Goal: Check status

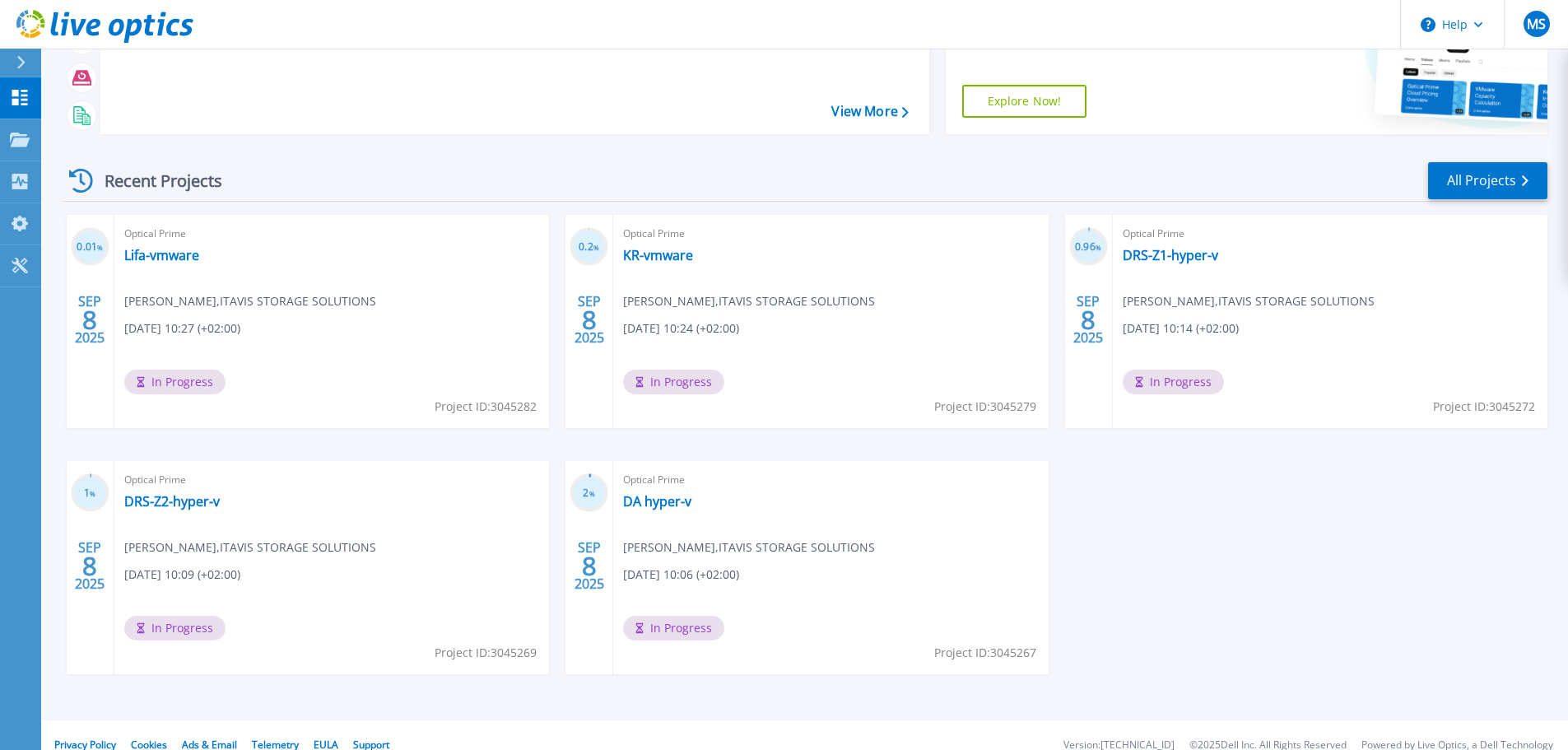
scroll to position [162, 0]
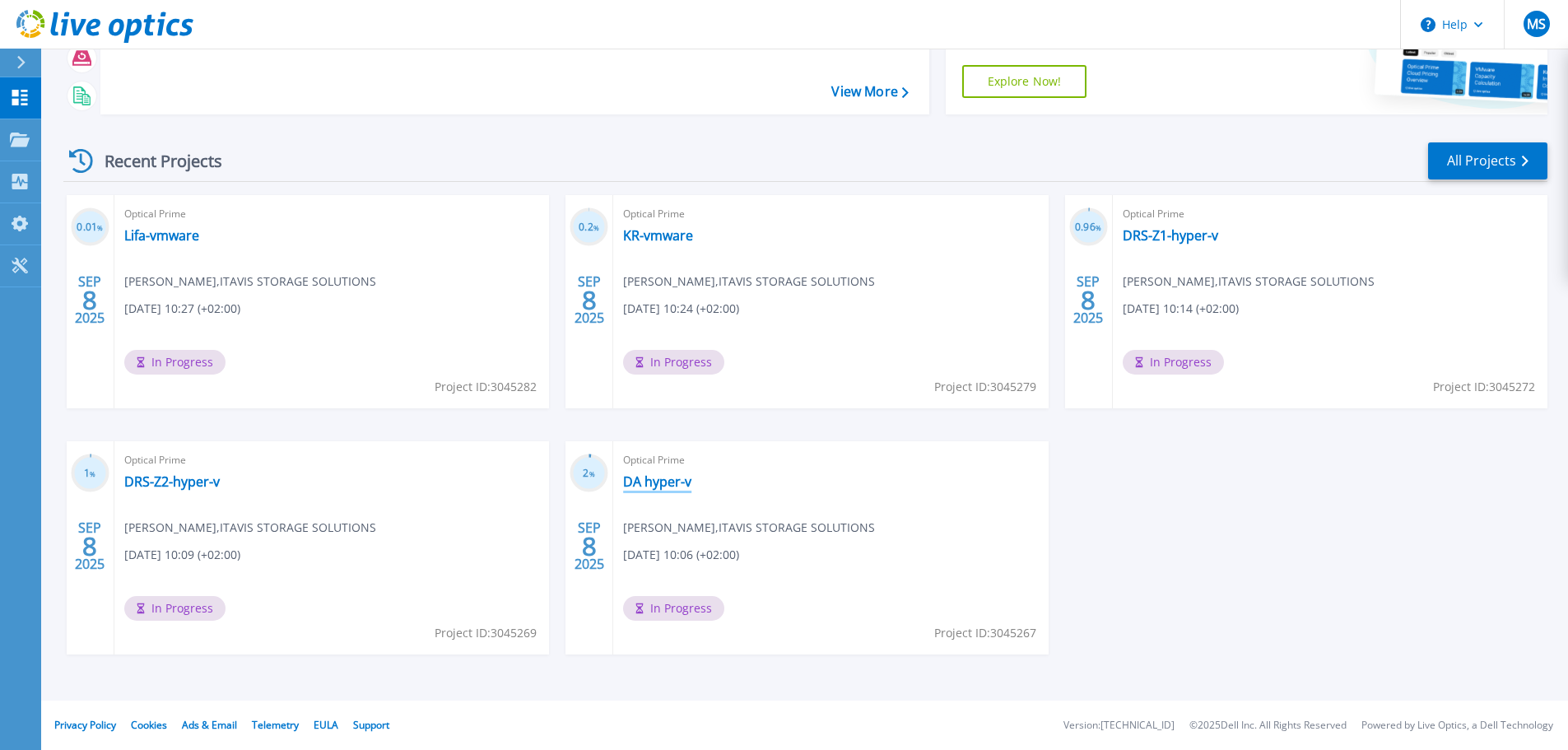
click at [675, 483] on link "DA hyper-v" at bounding box center [657, 481] width 68 height 16
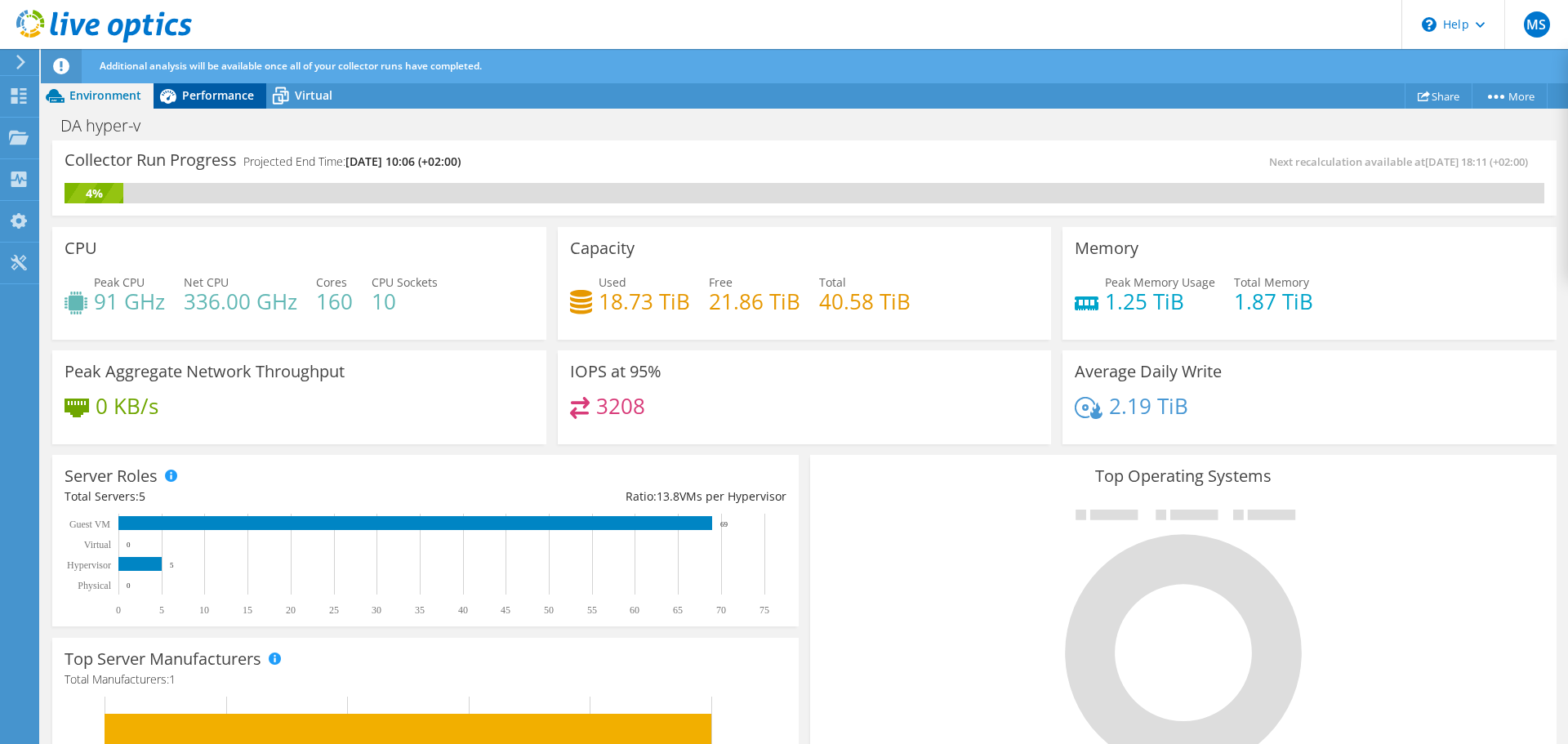
click at [203, 90] on span "Performance" at bounding box center [217, 95] width 72 height 15
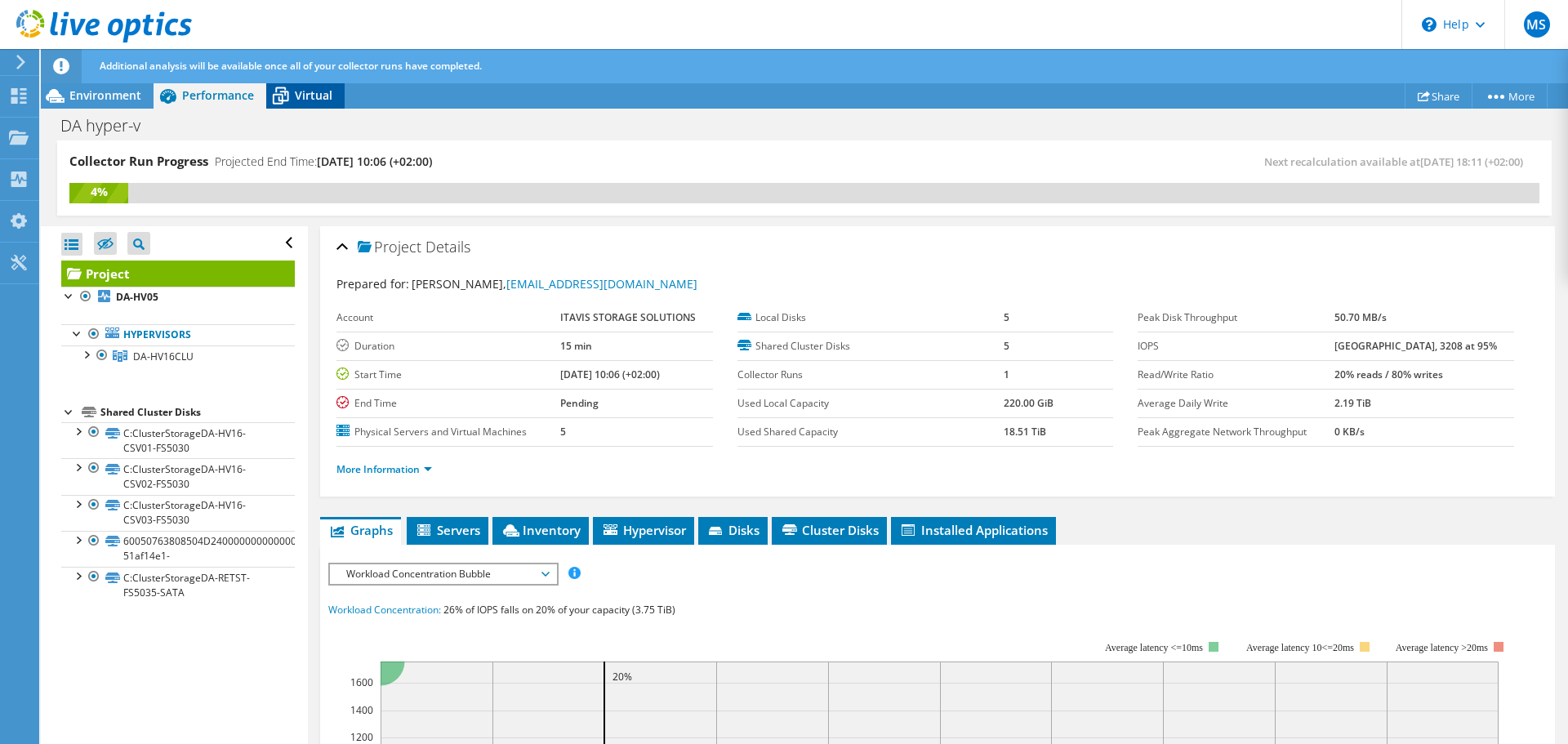
click at [273, 90] on icon at bounding box center [280, 96] width 28 height 28
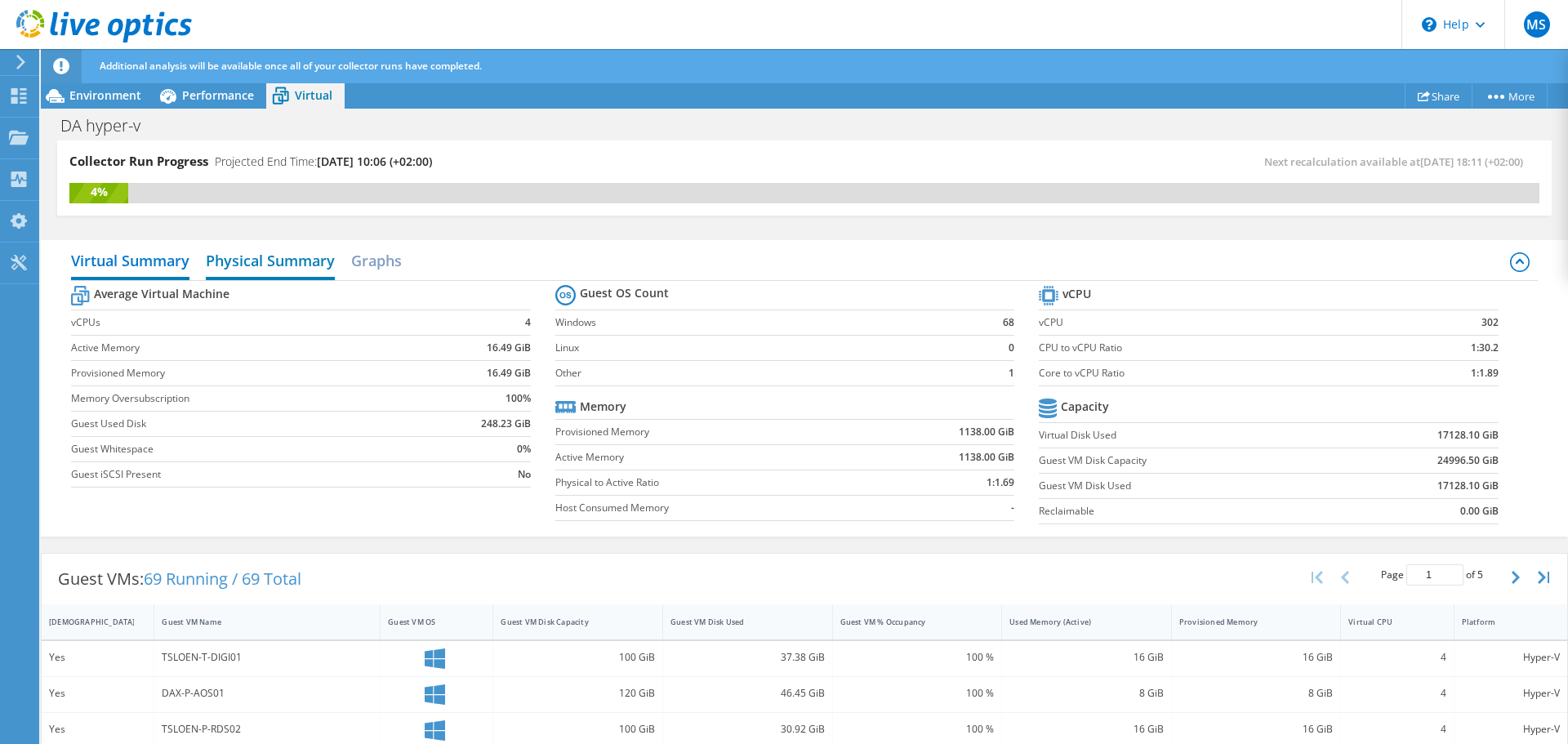
click at [268, 264] on h2 "Physical Summary" at bounding box center [270, 262] width 129 height 36
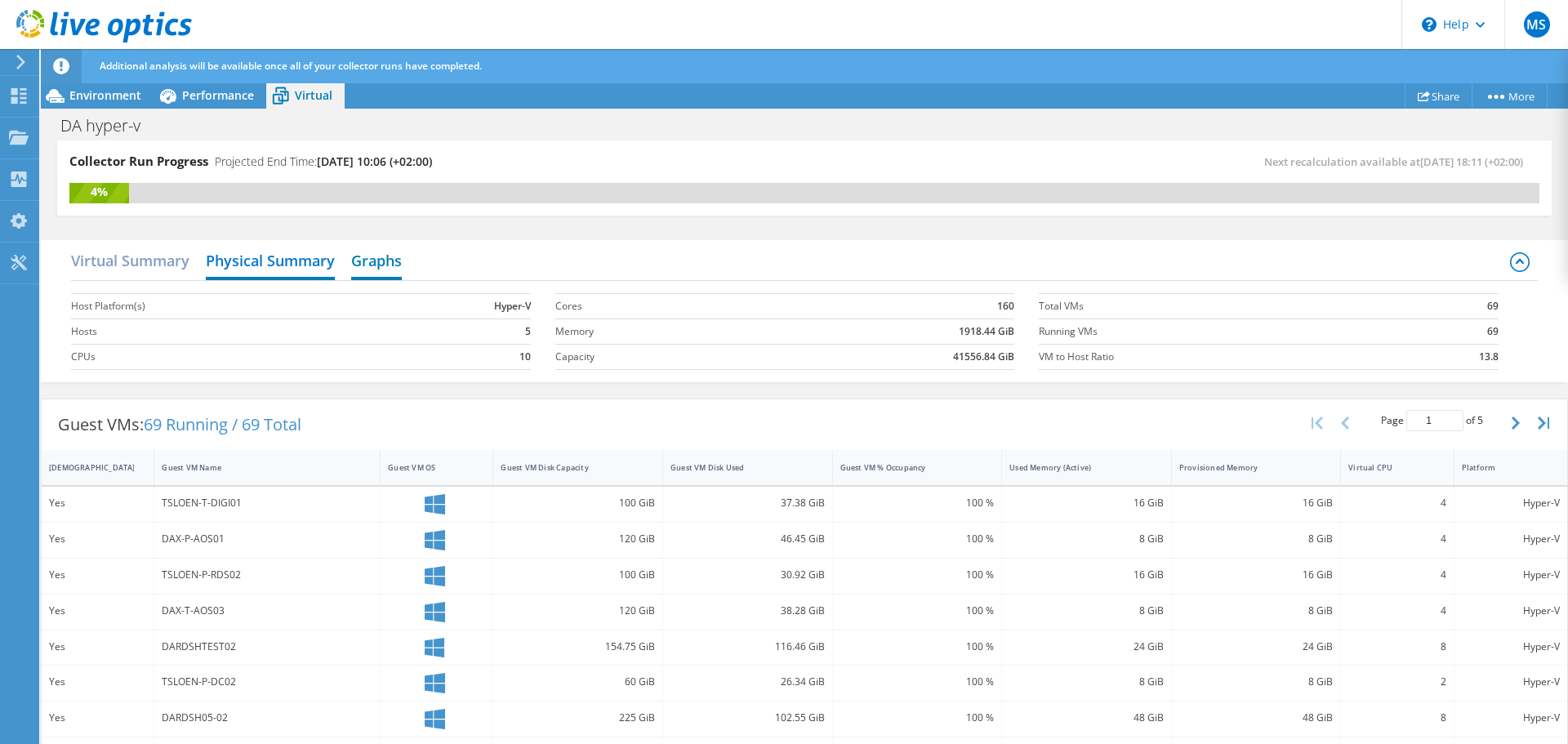
click at [379, 262] on h2 "Graphs" at bounding box center [376, 262] width 51 height 36
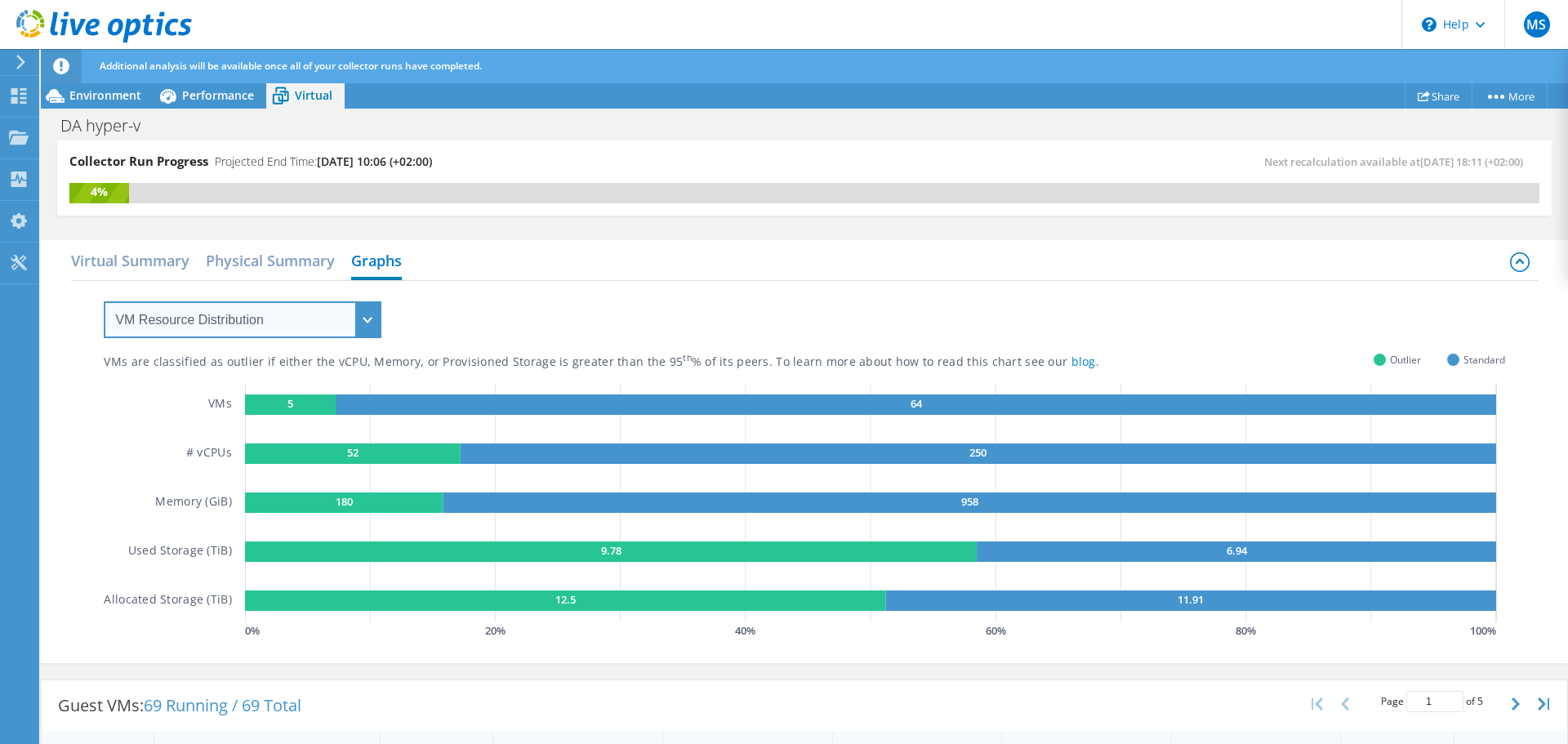
click at [263, 318] on select "VM Resource Distribution Provisioning Contrast Over Provisioning" at bounding box center [242, 319] width 278 height 36
click at [104, 302] on select "VM Resource Distribution Provisioning Contrast Over Provisioning" at bounding box center [242, 319] width 278 height 36
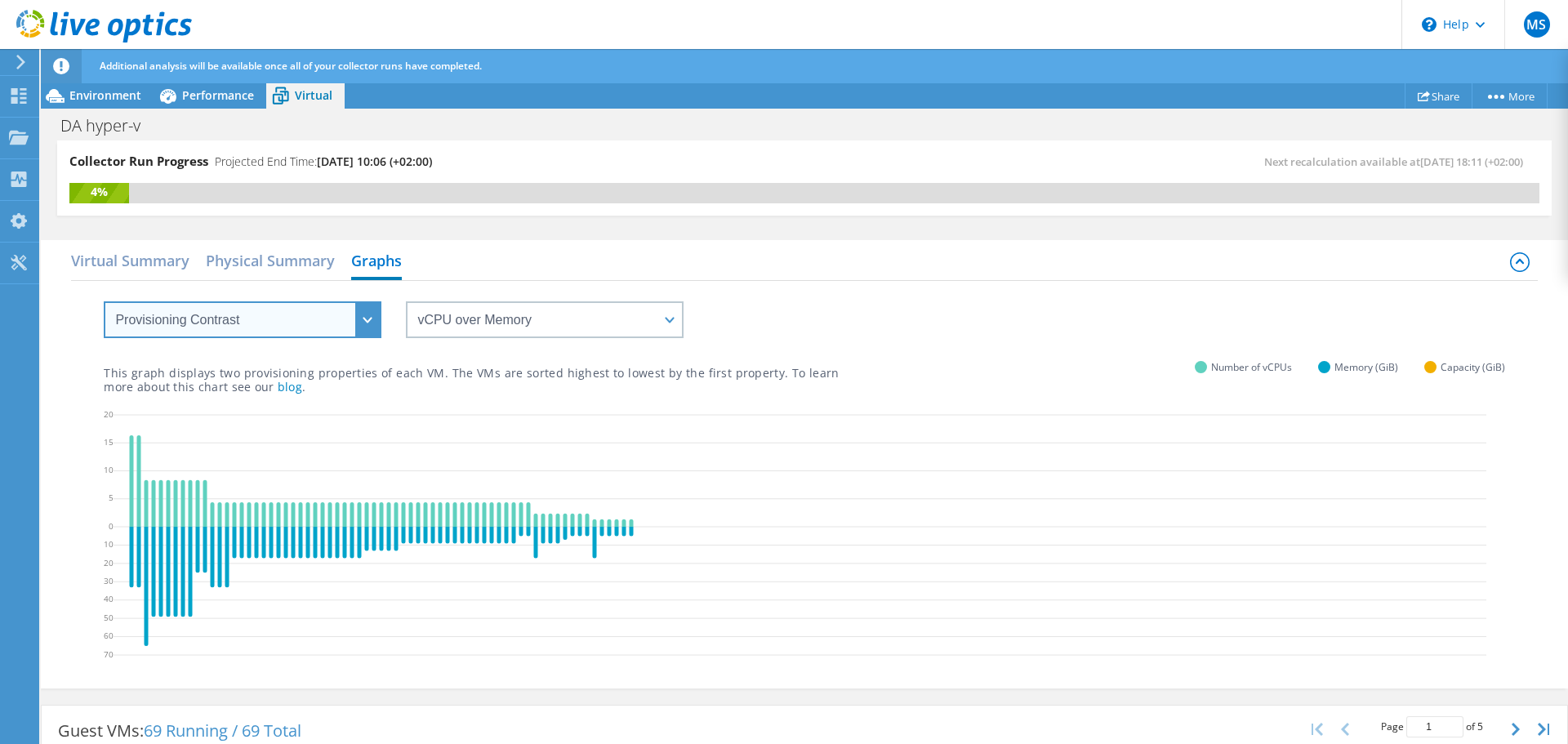
click at [232, 323] on select "VM Resource Distribution Provisioning Contrast Over Provisioning" at bounding box center [242, 319] width 278 height 36
select select "Over Provisioning"
click at [104, 302] on select "VM Resource Distribution Provisioning Contrast Over Provisioning" at bounding box center [242, 319] width 278 height 36
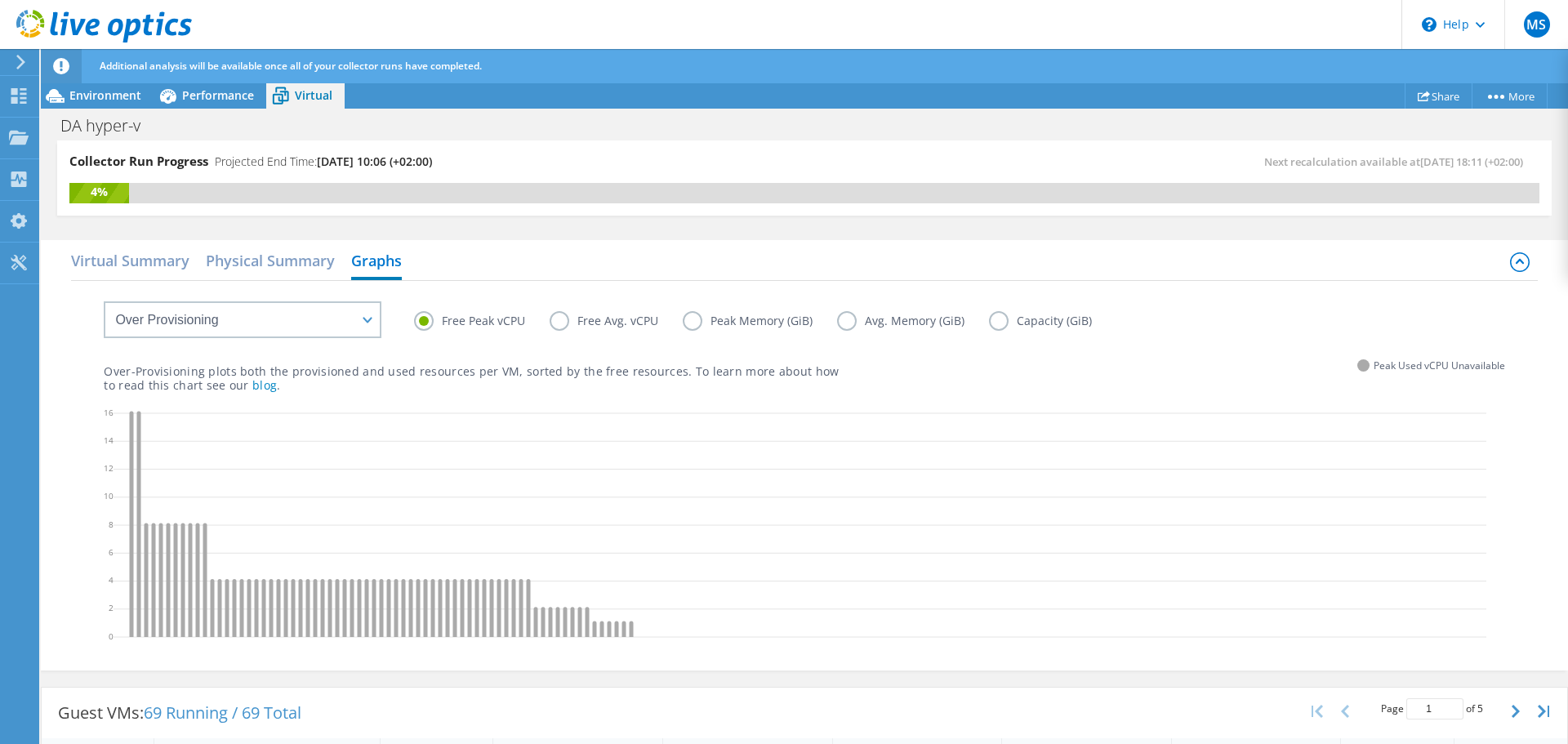
click at [632, 317] on label "Free Avg. vCPU" at bounding box center [616, 321] width 133 height 20
click at [0, 0] on input "Free Avg. vCPU" at bounding box center [0, 0] width 0 height 0
click at [742, 325] on label "Peak Memory (GiB)" at bounding box center [760, 321] width 154 height 20
click at [0, 0] on input "Peak Memory (GiB)" at bounding box center [0, 0] width 0 height 0
